Goal: Task Accomplishment & Management: Complete application form

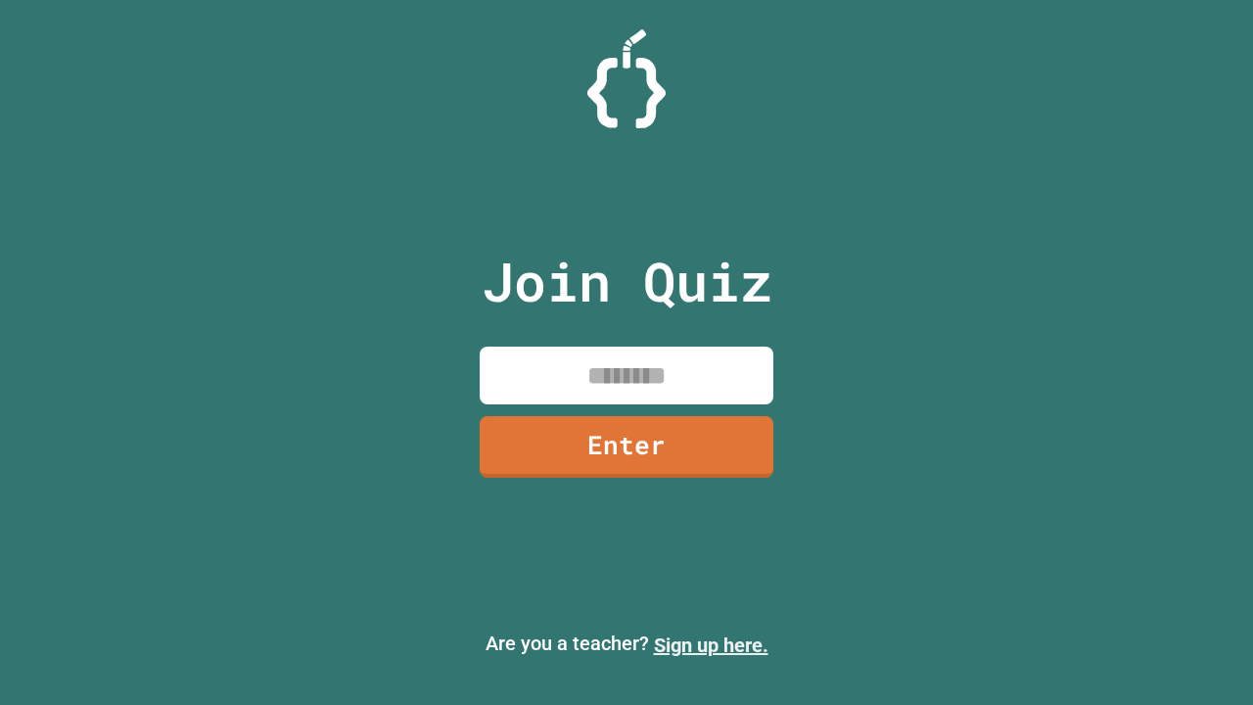
click at [711, 645] on link "Sign up here." at bounding box center [711, 644] width 115 height 23
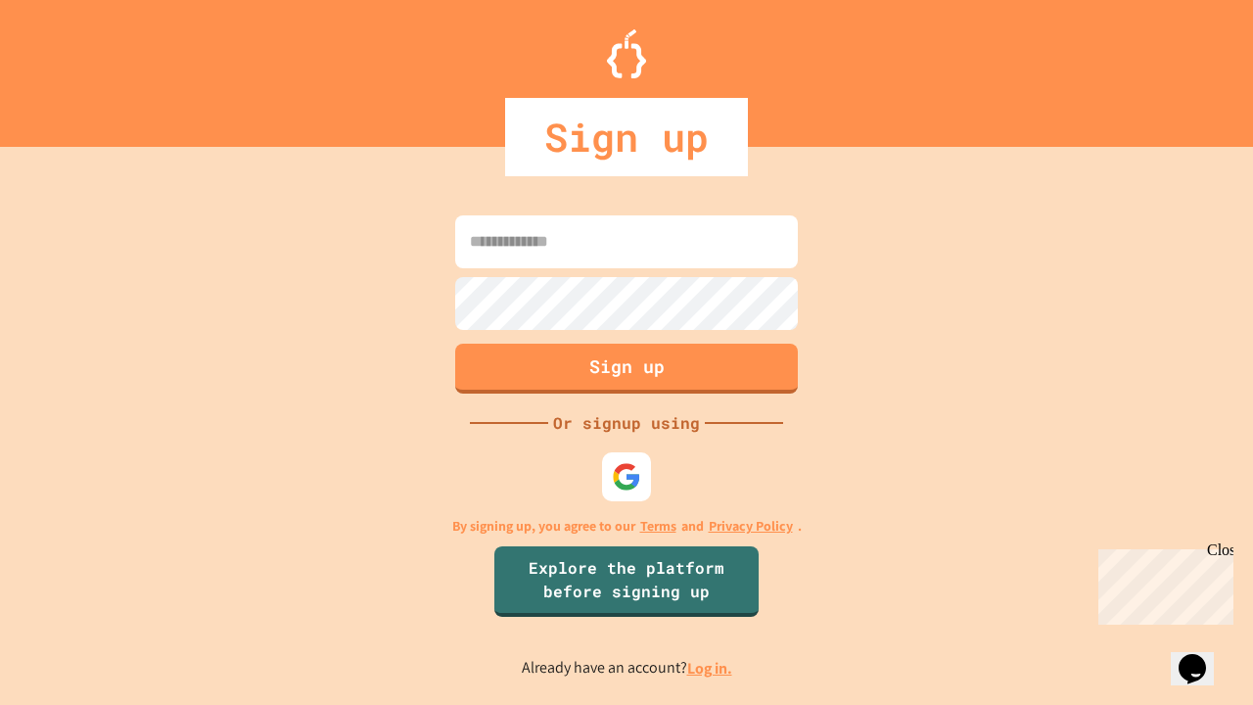
click at [711, 667] on link "Log in." at bounding box center [709, 668] width 45 height 21
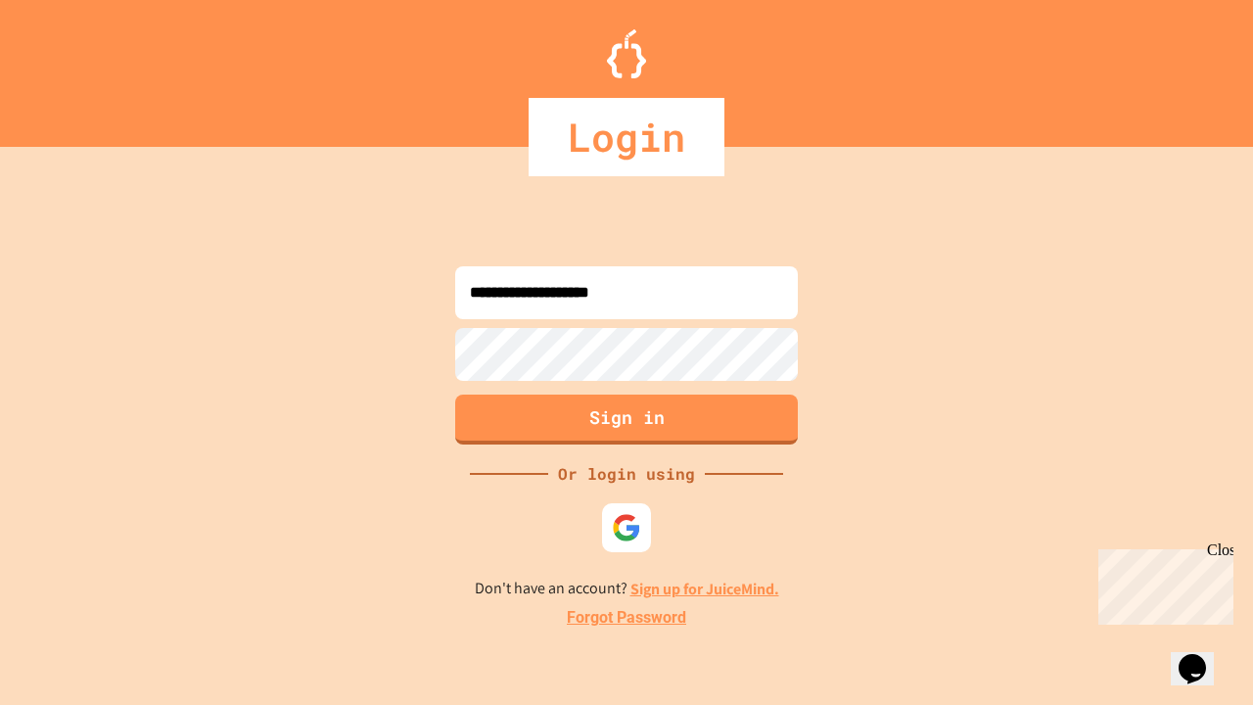
type input "**********"
